Goal: Task Accomplishment & Management: Manage account settings

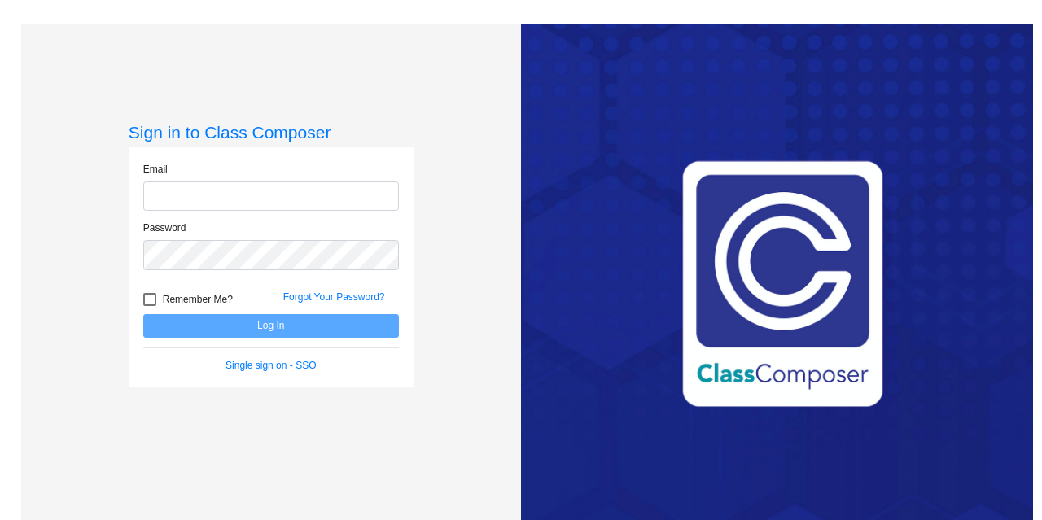
click at [254, 186] on input "email" at bounding box center [271, 197] width 256 height 30
type input "[EMAIL_ADDRESS][DOMAIN_NAME]"
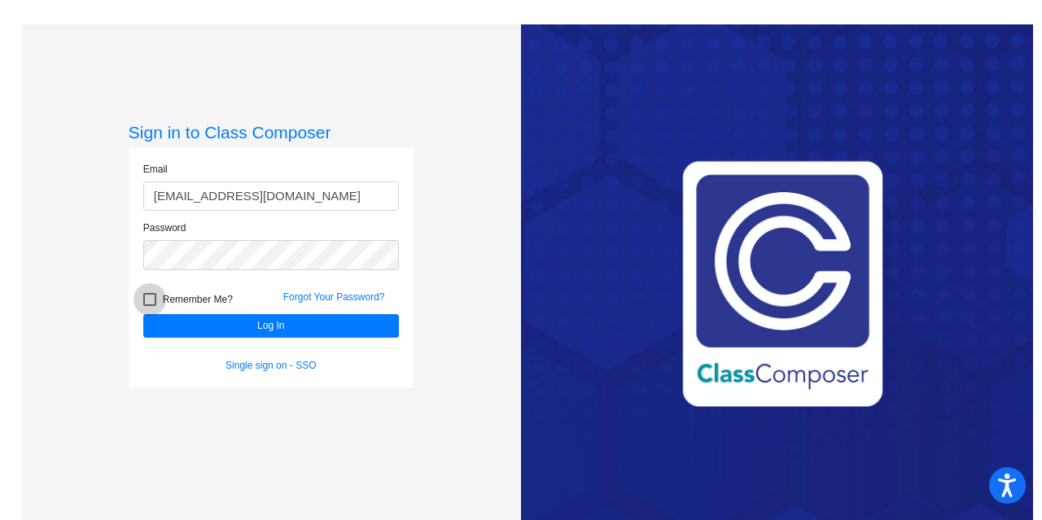
click at [225, 301] on span "Remember Me?" at bounding box center [198, 300] width 70 height 20
click at [150, 306] on input "Remember Me?" at bounding box center [149, 306] width 1 height 1
checkbox input "true"
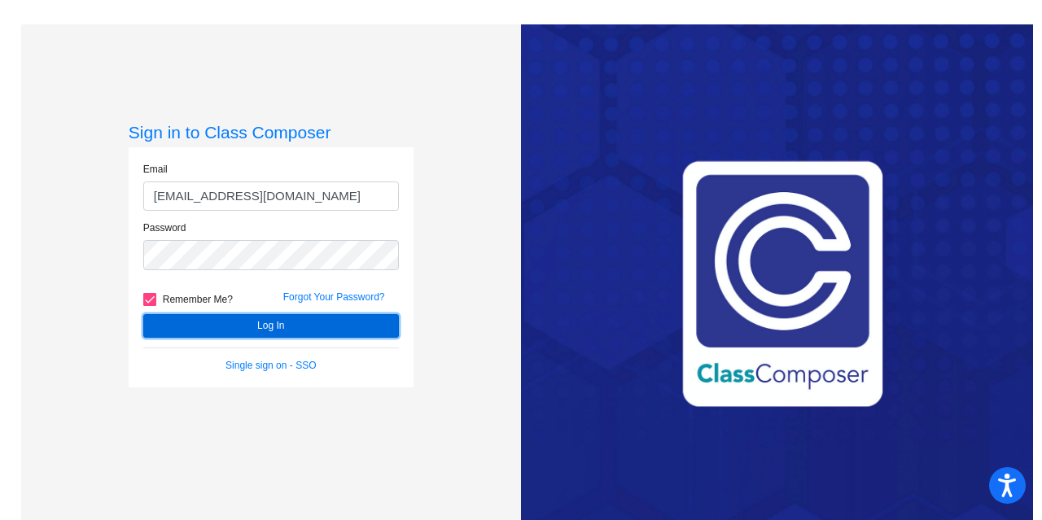
click at [252, 325] on button "Log In" at bounding box center [271, 326] width 256 height 24
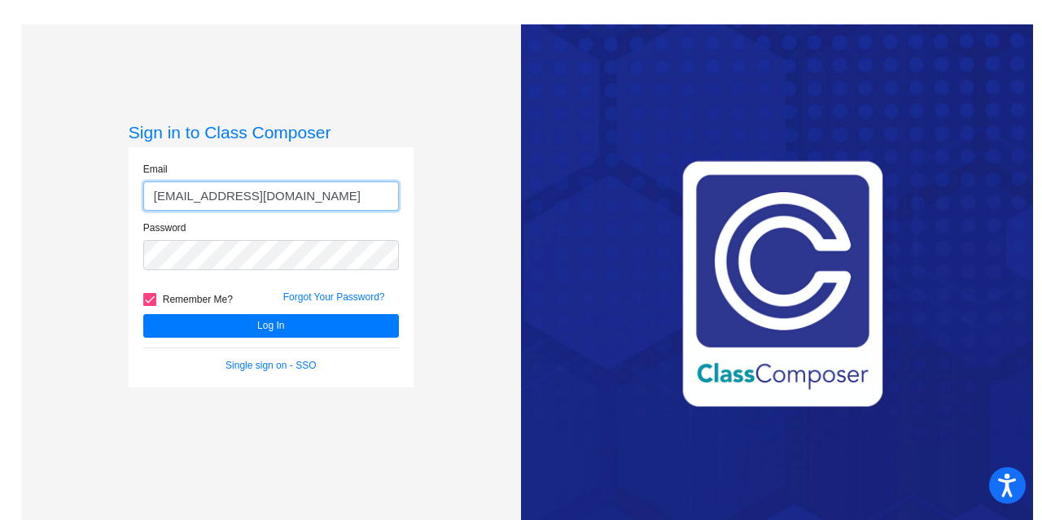
click at [248, 198] on input "[EMAIL_ADDRESS][DOMAIN_NAME]" at bounding box center [271, 197] width 256 height 30
click at [331, 188] on input "[EMAIL_ADDRESS][DOMAIN_NAME]" at bounding box center [271, 197] width 256 height 30
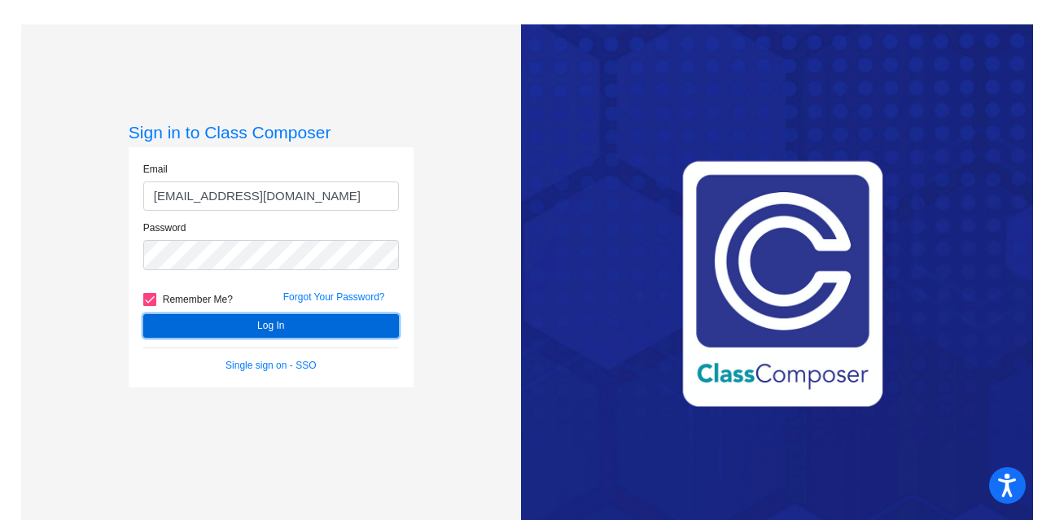
click at [254, 320] on button "Log In" at bounding box center [271, 326] width 256 height 24
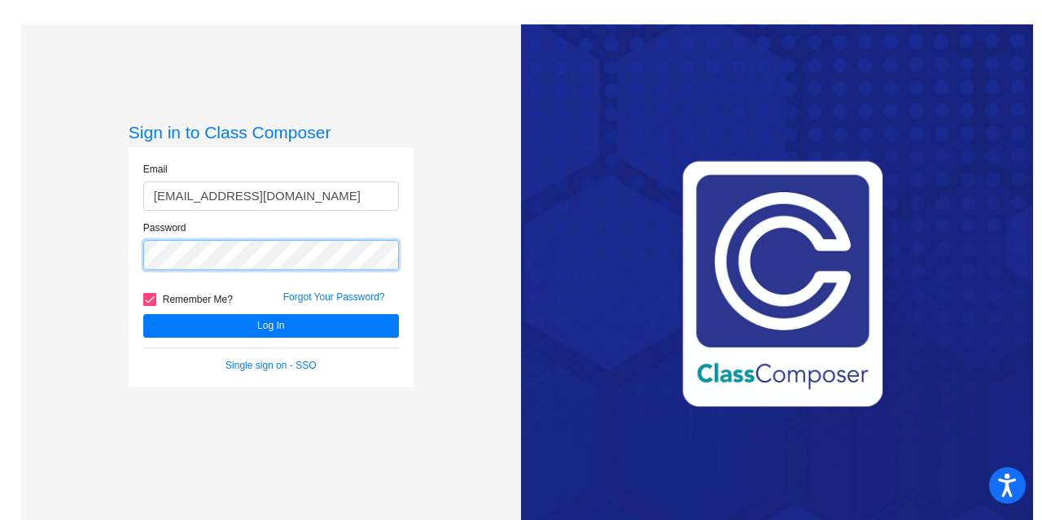
click at [143, 314] on button "Log In" at bounding box center [271, 326] width 256 height 24
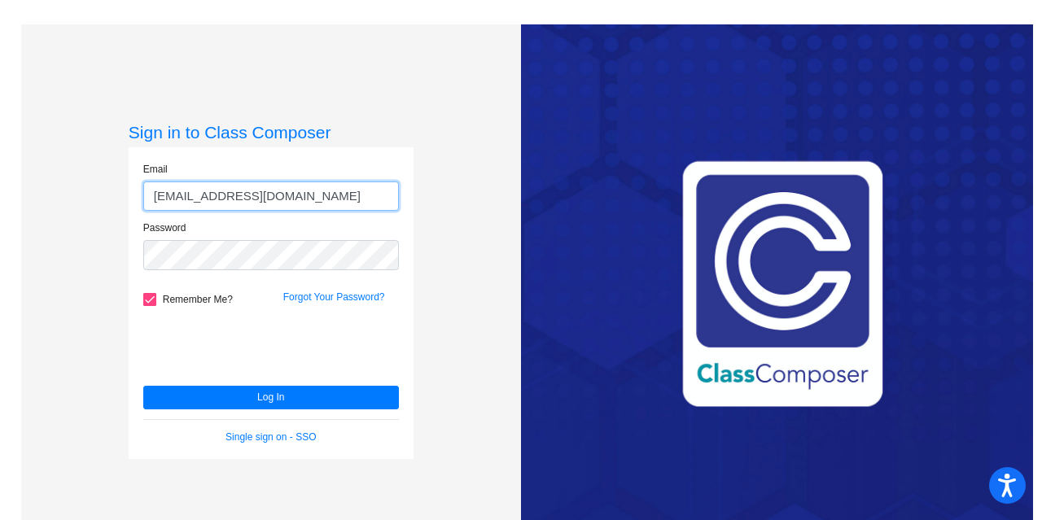
click at [309, 195] on input "[EMAIL_ADDRESS][DOMAIN_NAME]" at bounding box center [271, 197] width 256 height 30
click at [252, 383] on form "Email [EMAIL_ADDRESS][DOMAIN_NAME] Password Remember Me? Forgot Your Password? …" at bounding box center [271, 303] width 256 height 283
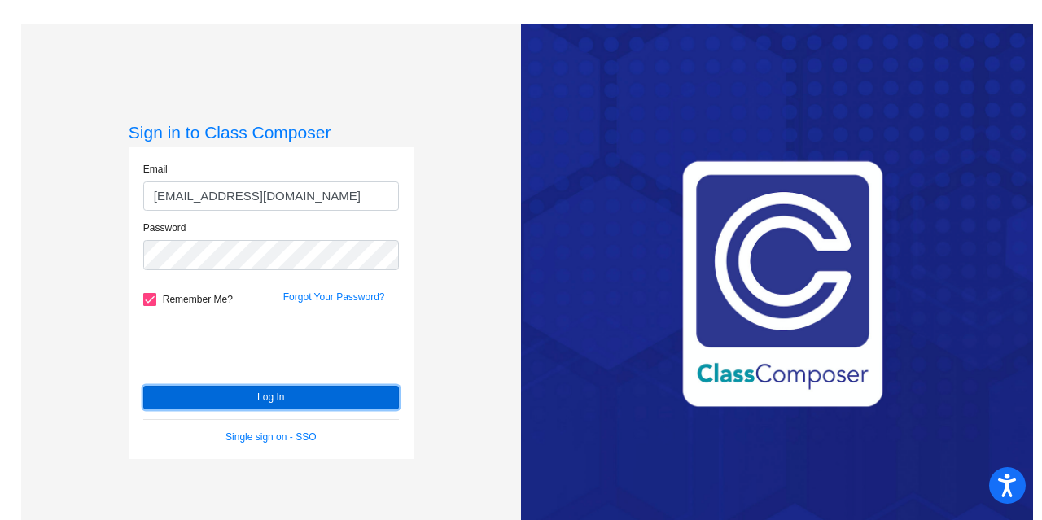
click at [236, 401] on button "Log In" at bounding box center [271, 398] width 256 height 24
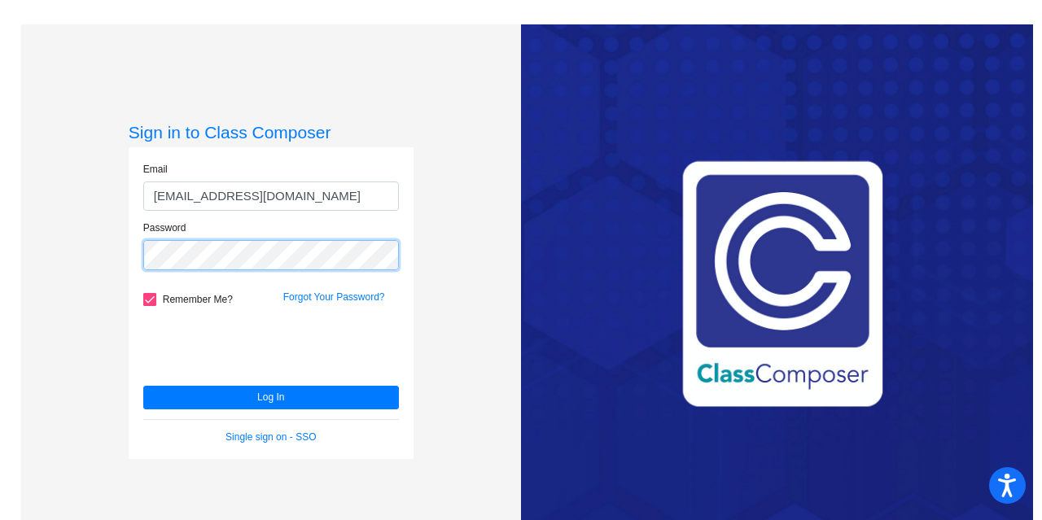
click at [143, 386] on button "Log In" at bounding box center [271, 398] width 256 height 24
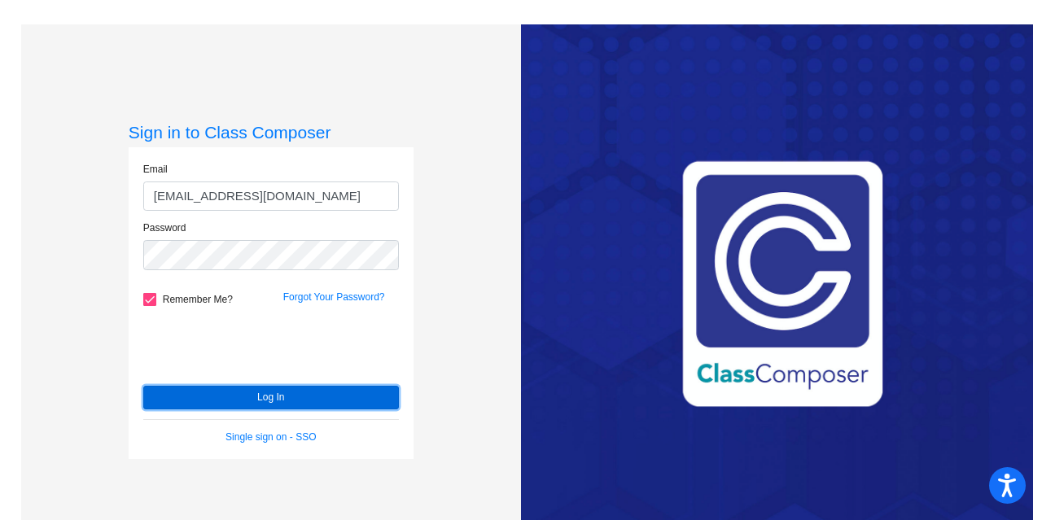
click at [241, 398] on button "Log In" at bounding box center [271, 398] width 256 height 24
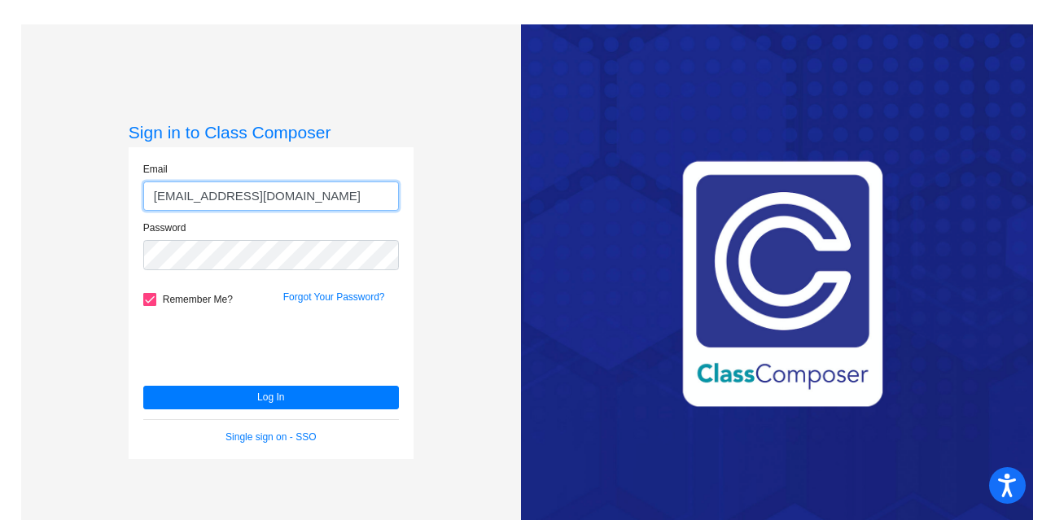
click at [320, 201] on input "[EMAIL_ADDRESS][DOMAIN_NAME]" at bounding box center [271, 197] width 256 height 30
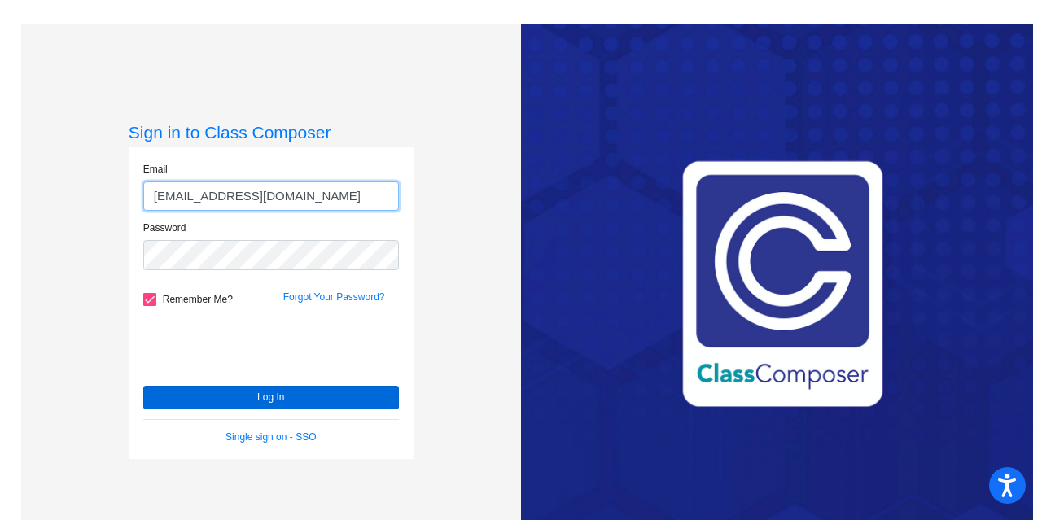
type input "[EMAIL_ADDRESS][DOMAIN_NAME]"
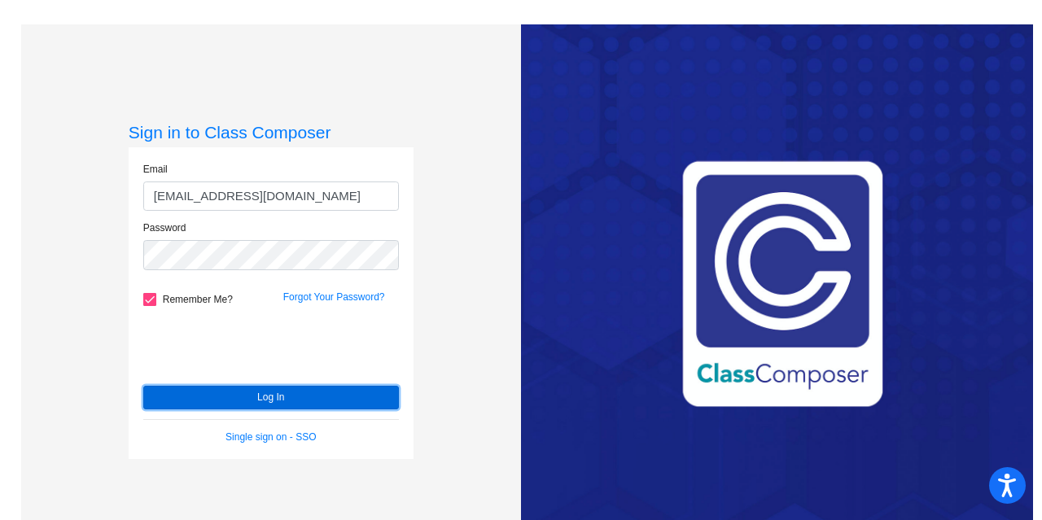
click at [277, 391] on button "Log In" at bounding box center [271, 398] width 256 height 24
